Goal: Task Accomplishment & Management: Manage account settings

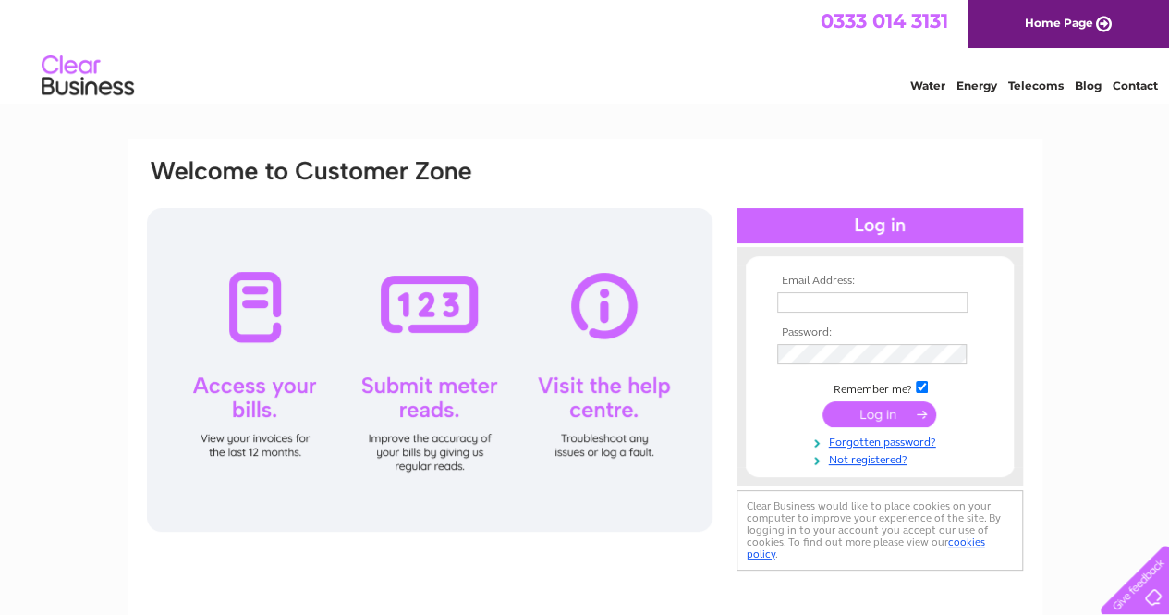
type input "[DOMAIN_NAME][EMAIL_ADDRESS][DOMAIN_NAME]"
click at [837, 411] on input "submit" at bounding box center [879, 414] width 114 height 26
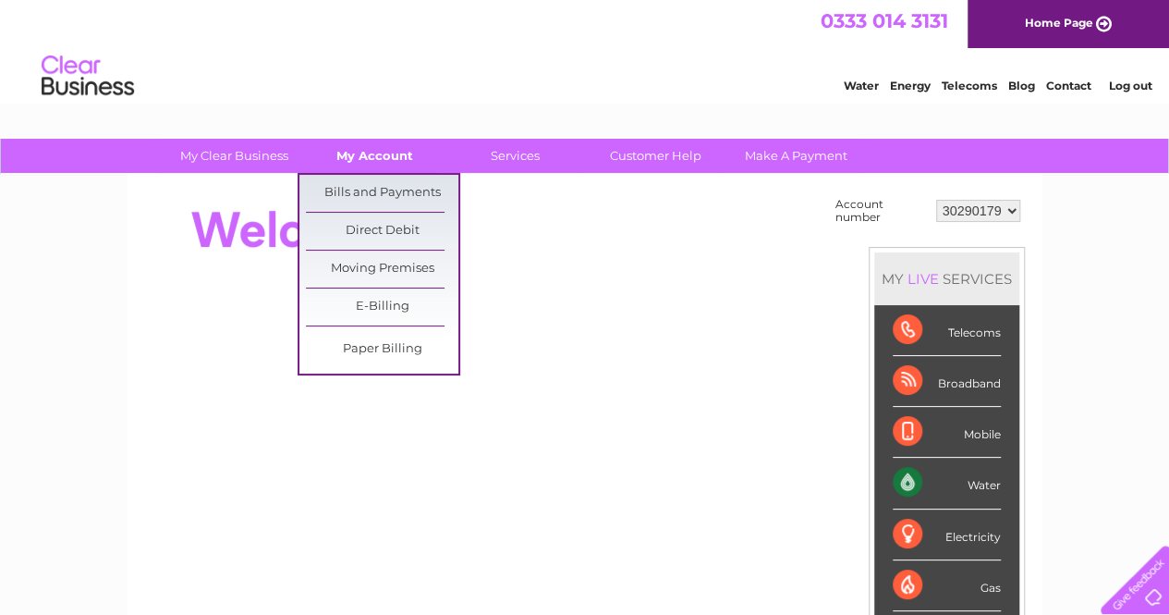
click at [381, 156] on link "My Account" at bounding box center [374, 156] width 152 height 34
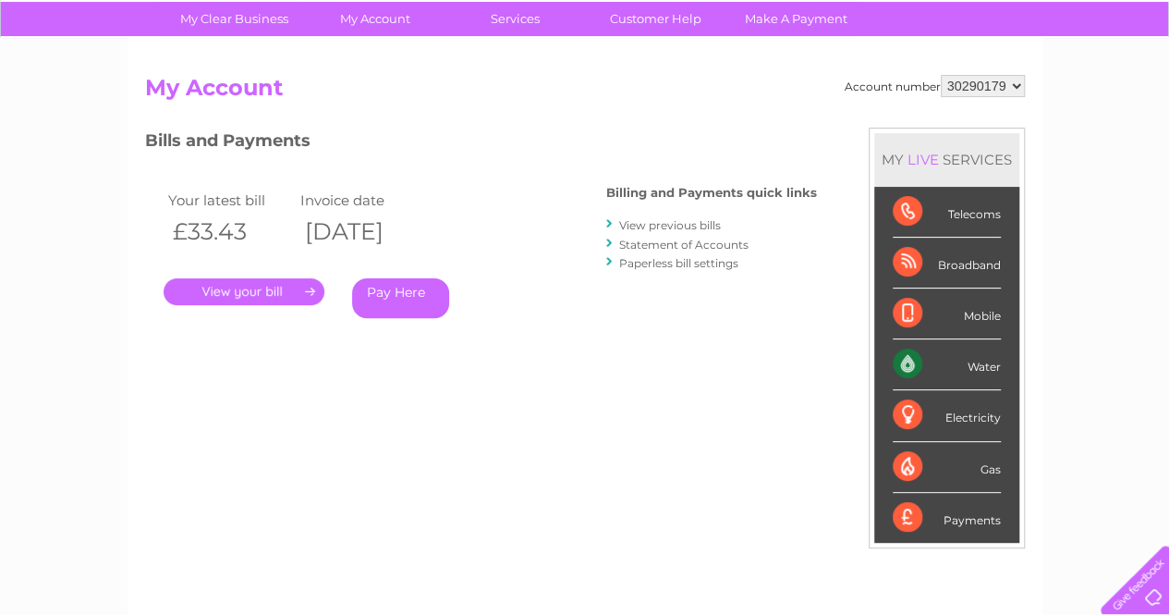
scroll to position [136, 0]
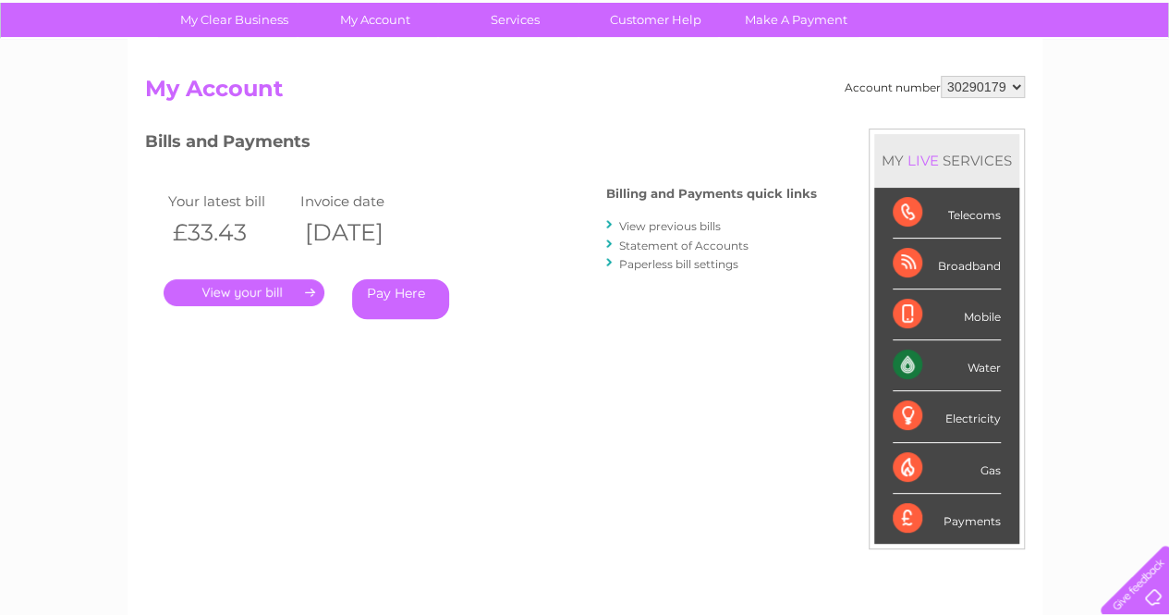
click at [684, 257] on link "Paperless bill settings" at bounding box center [678, 264] width 119 height 14
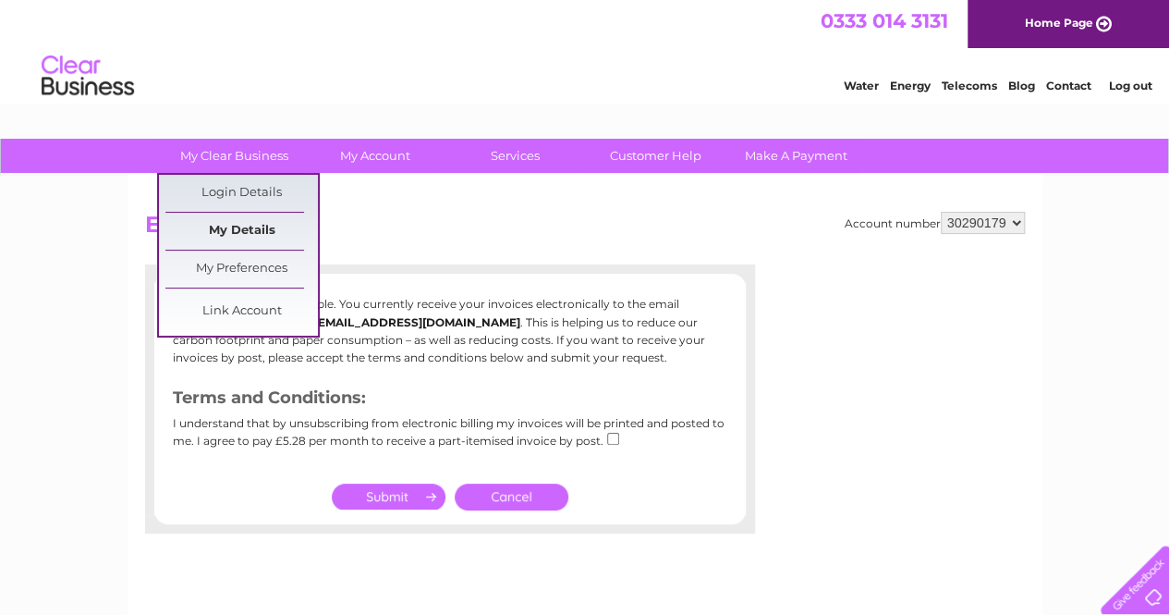
click at [250, 225] on link "My Details" at bounding box center [241, 231] width 152 height 37
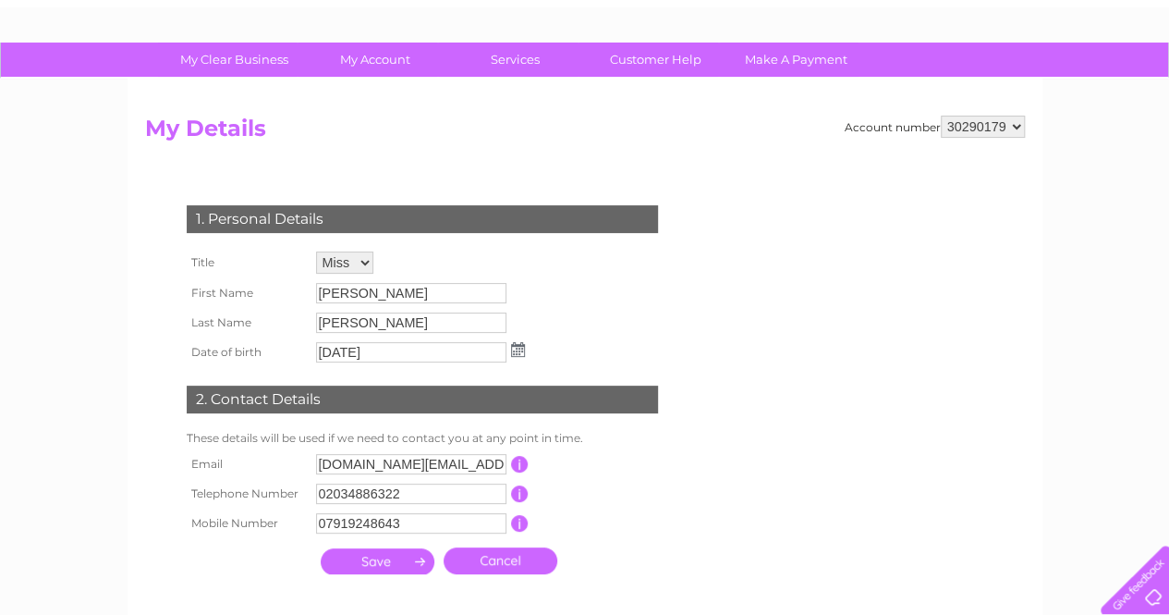
scroll to position [110, 0]
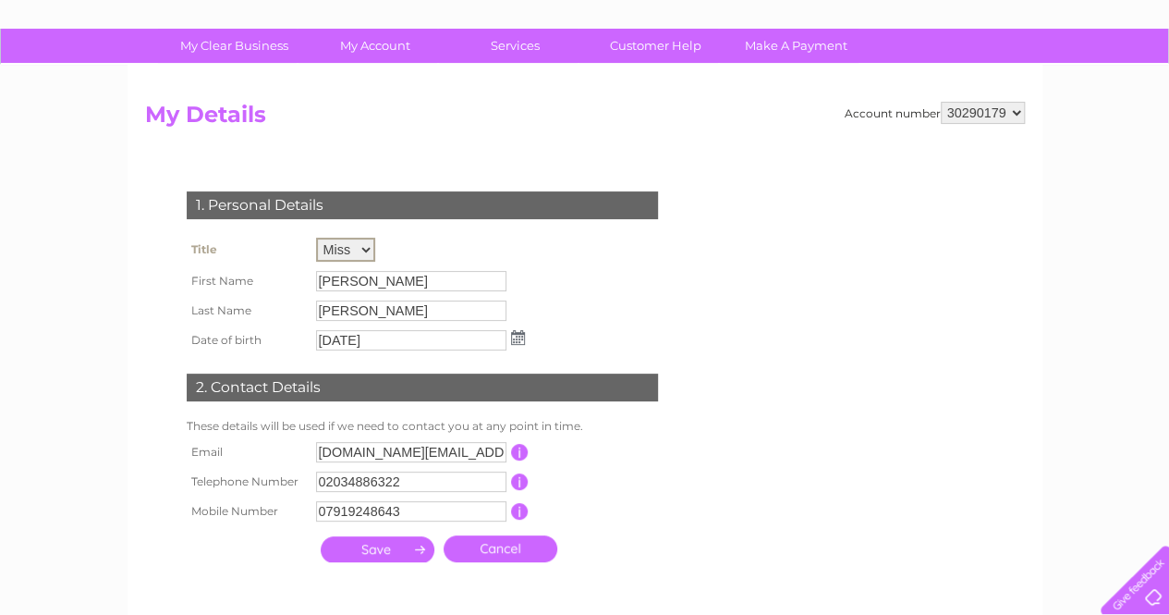
click at [360, 251] on select "Mr Mrs Ms Miss Dr Rev Prof Other" at bounding box center [345, 250] width 59 height 24
select select "Mr"
click at [316, 238] on select "Mr Mrs Ms Miss Dr Rev Prof Other" at bounding box center [345, 250] width 59 height 24
click at [379, 276] on input "Heather" at bounding box center [411, 281] width 190 height 20
click at [379, 276] on input "Heather" at bounding box center [412, 280] width 192 height 22
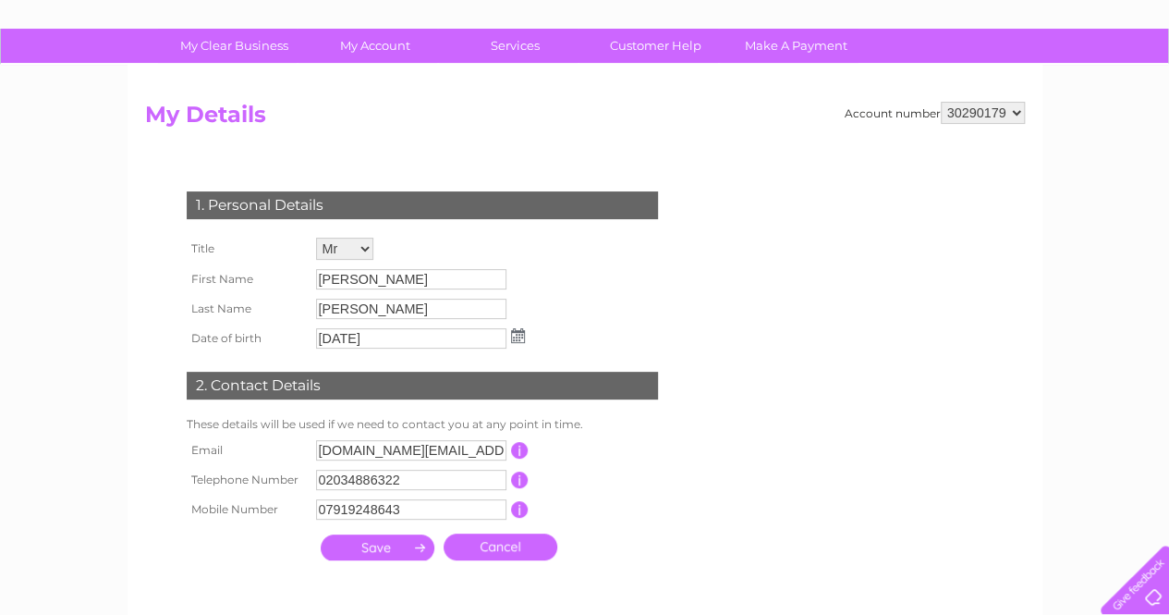
click at [530, 278] on div "1. Personal Details Title Mr Mrs Ms Miss Dr Rev Prof Other First Name Heather L…" at bounding box center [426, 371] width 562 height 396
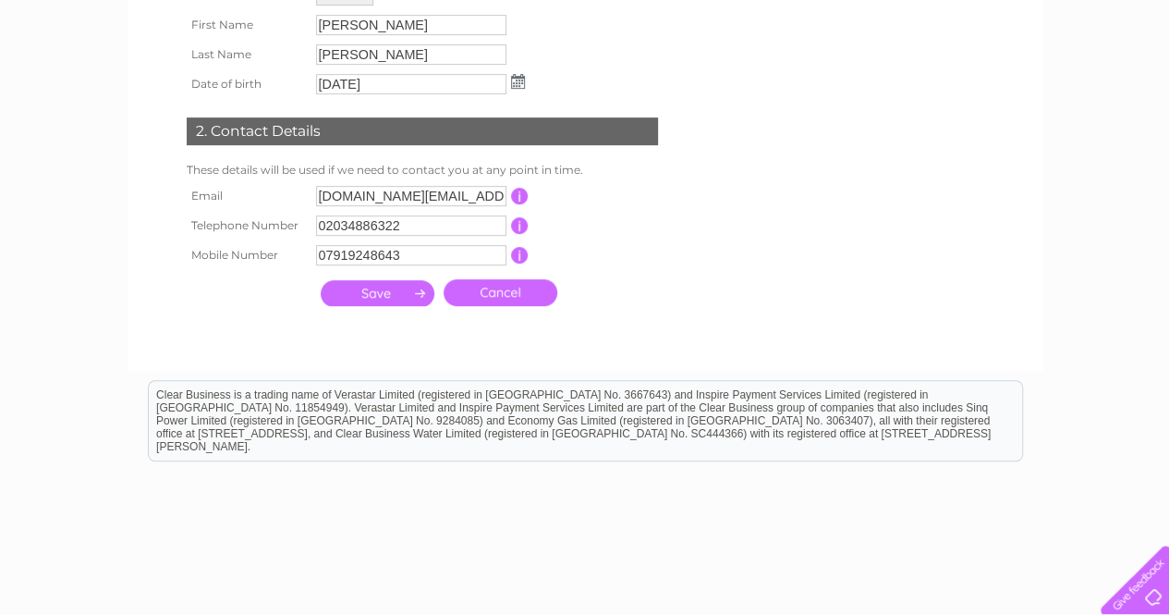
scroll to position [370, 0]
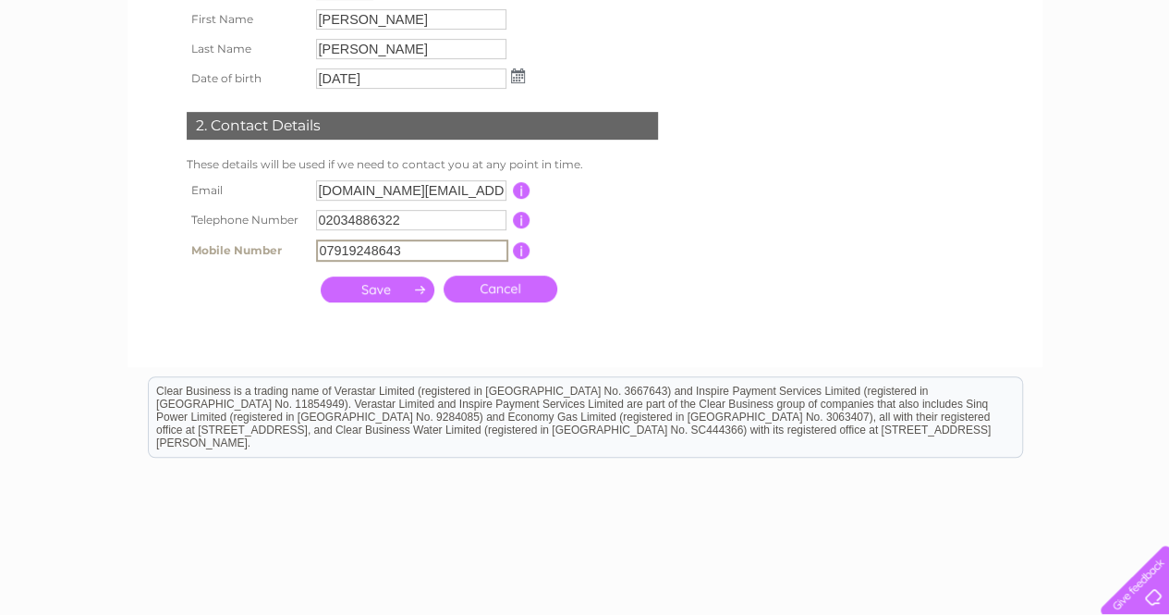
drag, startPoint x: 418, startPoint y: 254, endPoint x: 274, endPoint y: 258, distance: 144.2
click at [274, 258] on tr "Mobile Number 07919248643 This should be a valid mobile number starting with 07…" at bounding box center [430, 250] width 496 height 31
click at [268, 309] on th at bounding box center [246, 288] width 129 height 45
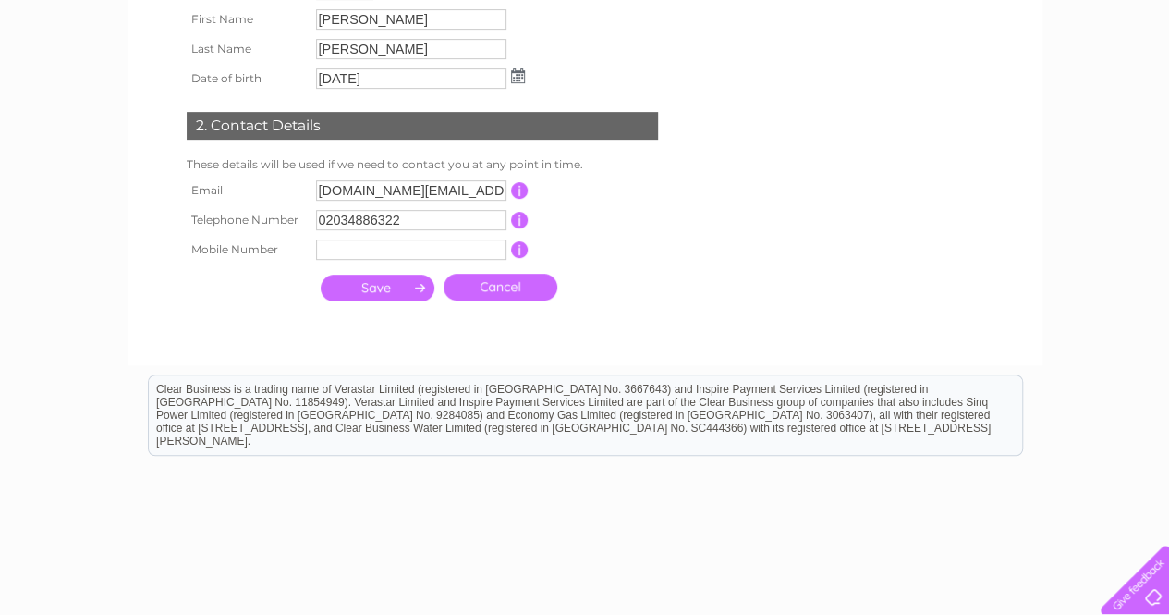
click at [377, 290] on input "submit" at bounding box center [378, 287] width 114 height 26
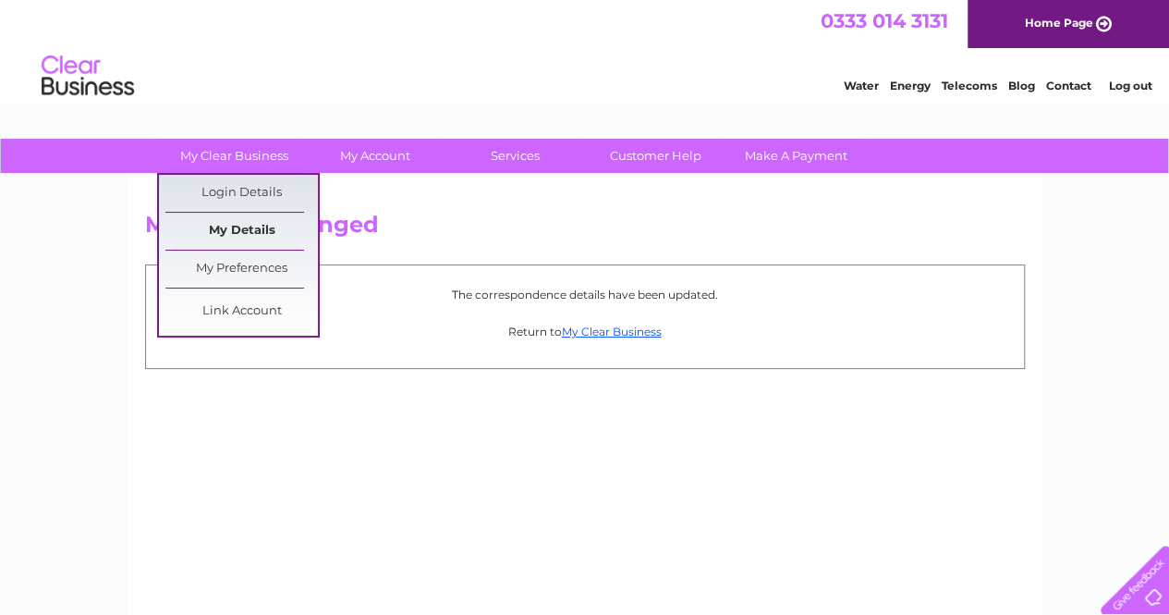
click at [255, 236] on link "My Details" at bounding box center [241, 231] width 152 height 37
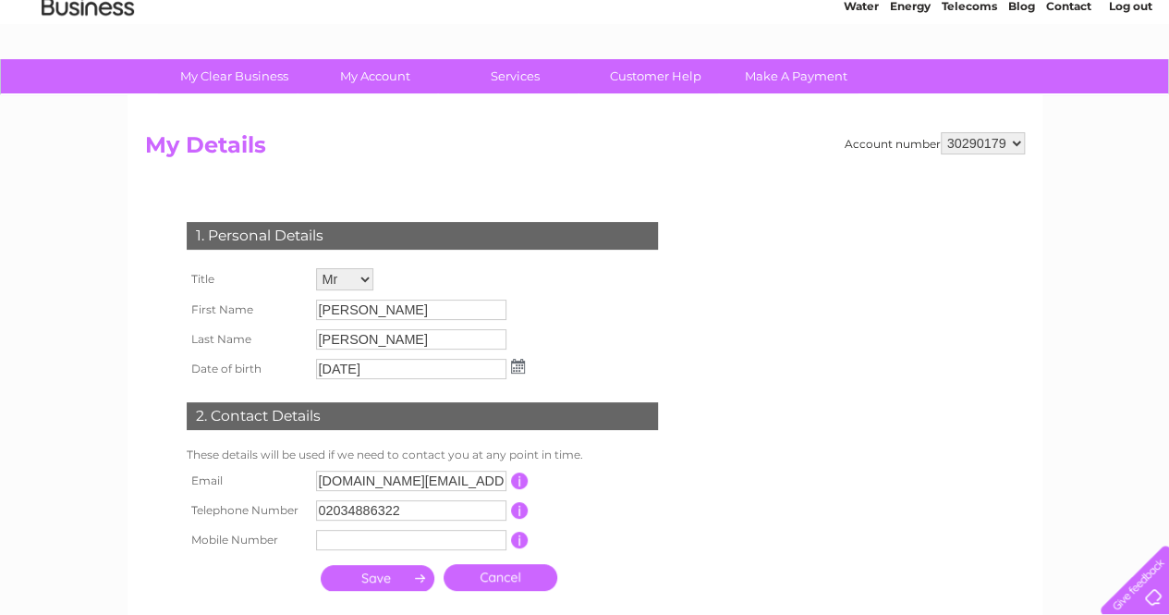
scroll to position [78, 0]
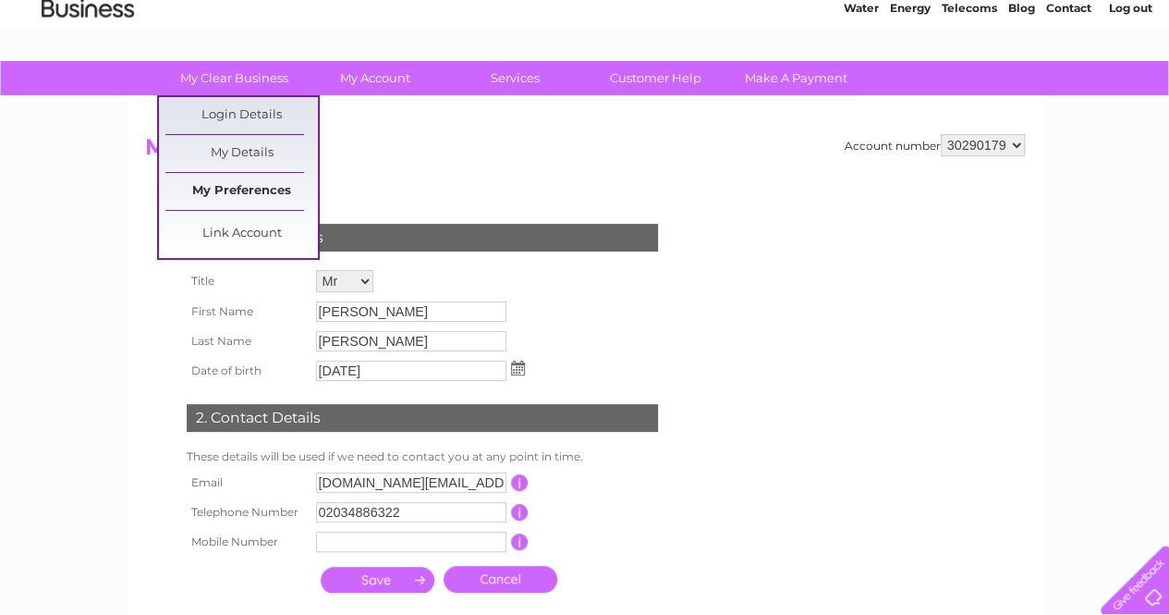
click at [259, 191] on link "My Preferences" at bounding box center [241, 191] width 152 height 37
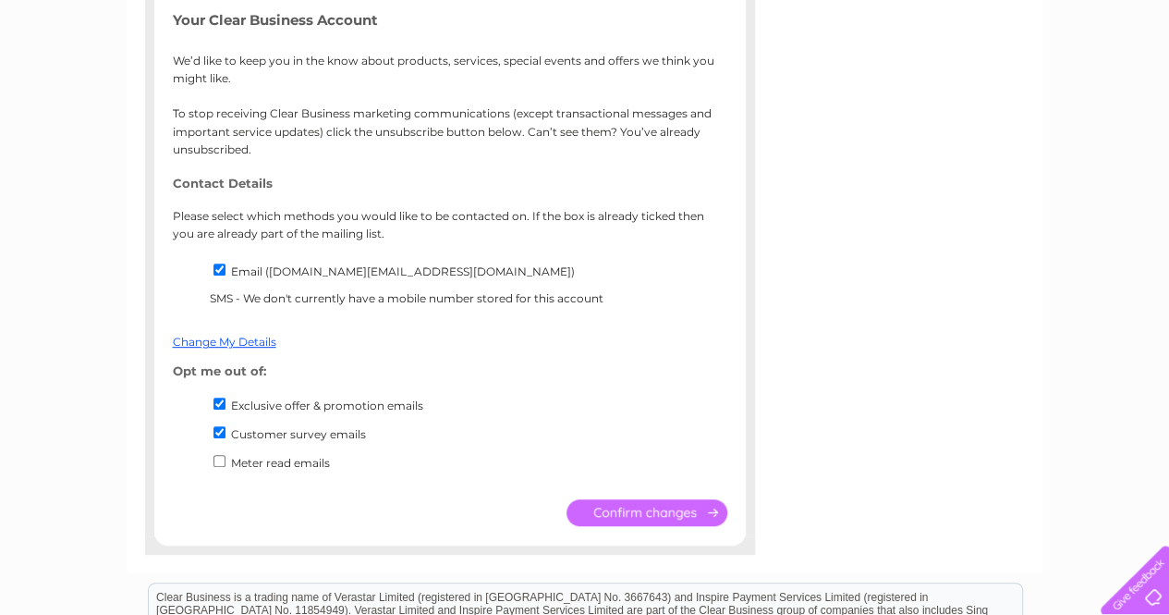
scroll to position [296, 0]
